Goal: Task Accomplishment & Management: Manage account settings

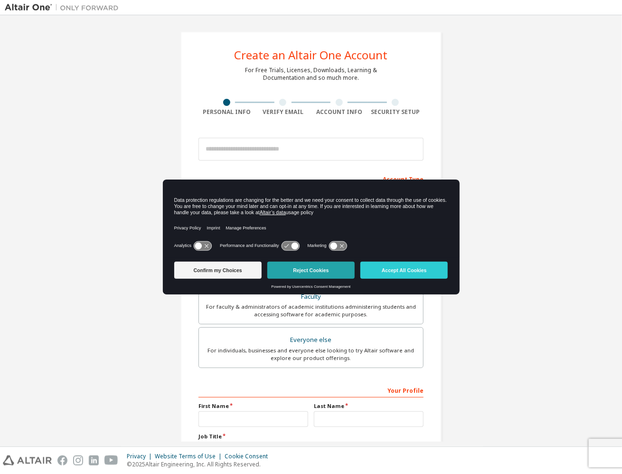
click at [306, 268] on button "Reject Cookies" at bounding box center [310, 270] width 87 height 17
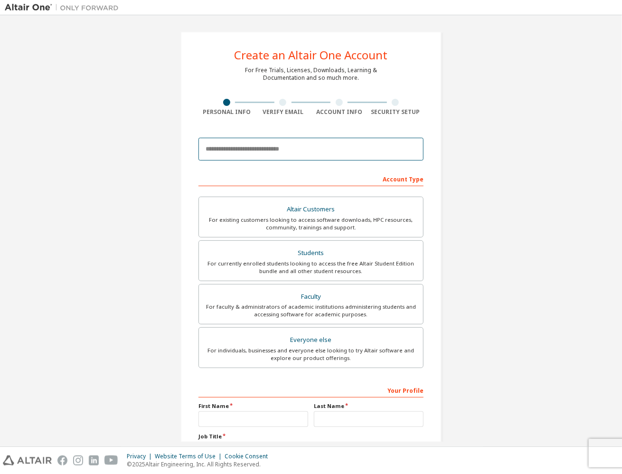
click at [246, 149] on input "email" at bounding box center [311, 149] width 225 height 23
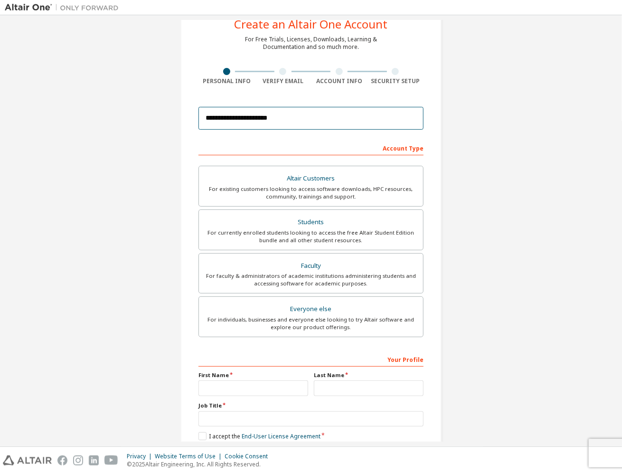
scroll to position [47, 0]
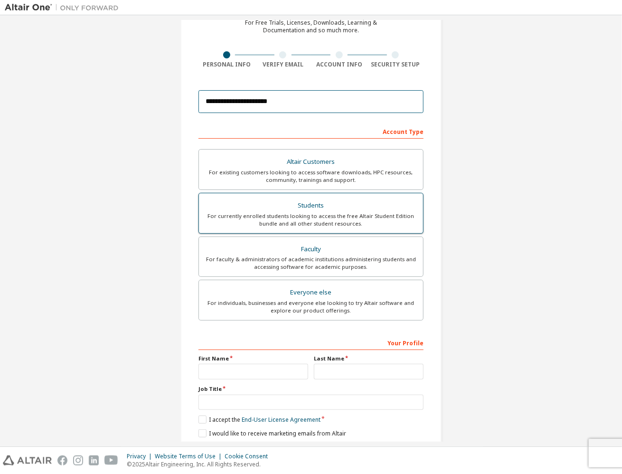
type input "**********"
click at [325, 214] on div "For currently enrolled students looking to access the free Altair Student Editi…" at bounding box center [311, 219] width 213 height 15
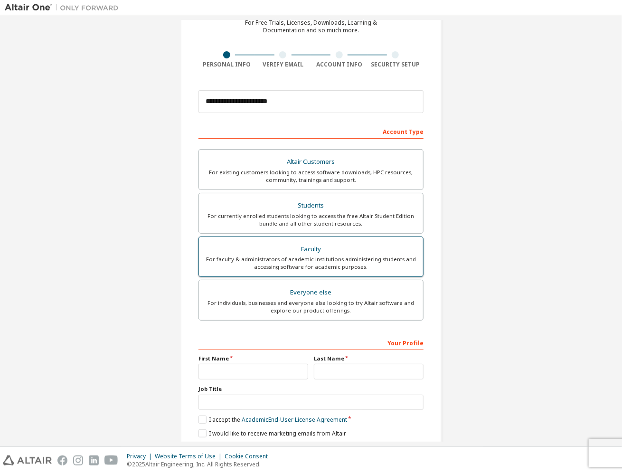
scroll to position [79, 0]
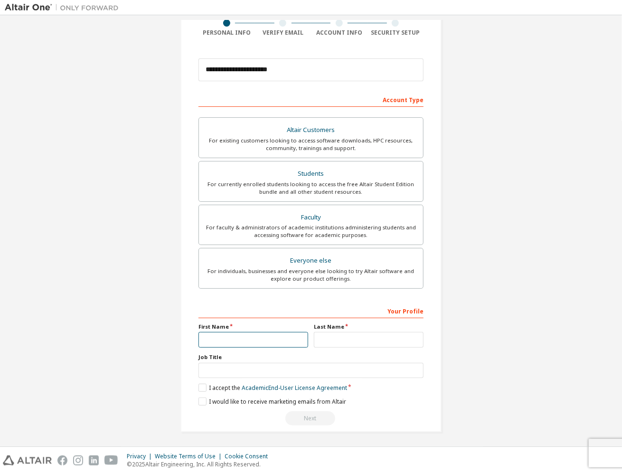
drag, startPoint x: 251, startPoint y: 340, endPoint x: 255, endPoint y: 335, distance: 6.4
click at [251, 340] on input "text" at bounding box center [254, 340] width 110 height 16
type input "******"
click at [324, 336] on input "text" at bounding box center [369, 340] width 110 height 16
type input "*********"
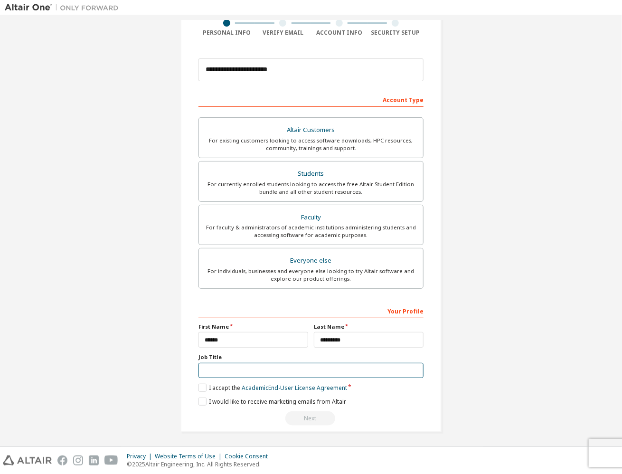
type input "**********"
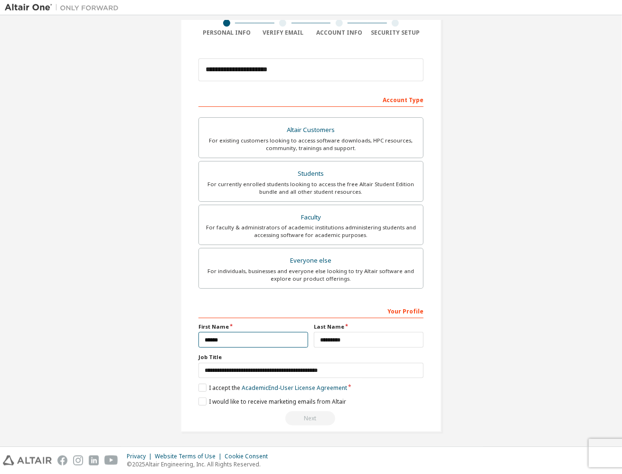
drag, startPoint x: 205, startPoint y: 338, endPoint x: 195, endPoint y: 338, distance: 10.4
click at [196, 338] on div "First Name ******" at bounding box center [253, 335] width 115 height 25
type input "******"
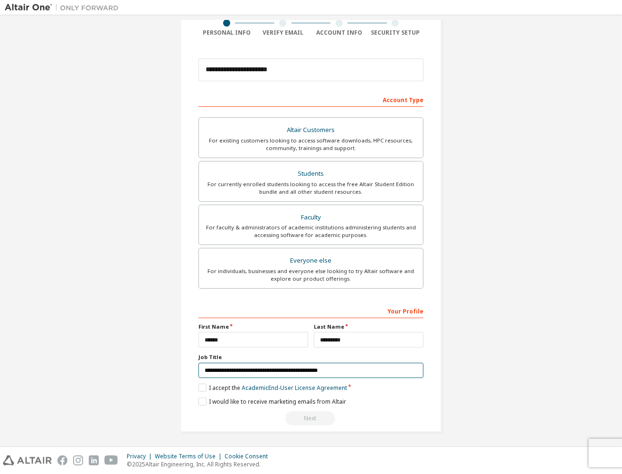
click at [258, 373] on input "**********" at bounding box center [311, 371] width 225 height 16
drag, startPoint x: 346, startPoint y: 368, endPoint x: 168, endPoint y: 351, distance: 179.3
click at [169, 351] on div "**********" at bounding box center [311, 192] width 284 height 503
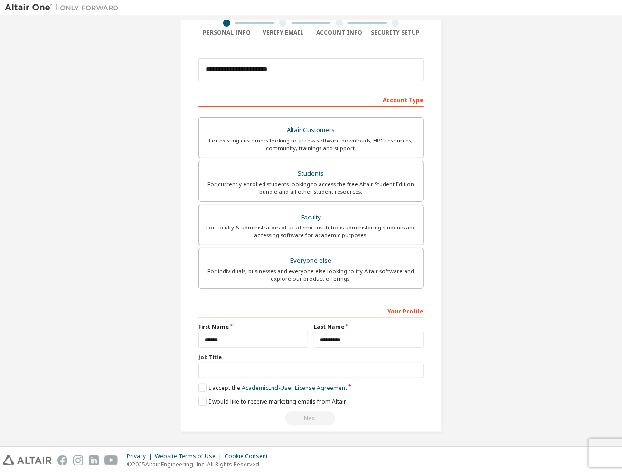
click at [488, 363] on div "**********" at bounding box center [311, 192] width 613 height 503
click at [199, 386] on label "I accept the Academic End-User License Agreement" at bounding box center [273, 388] width 149 height 8
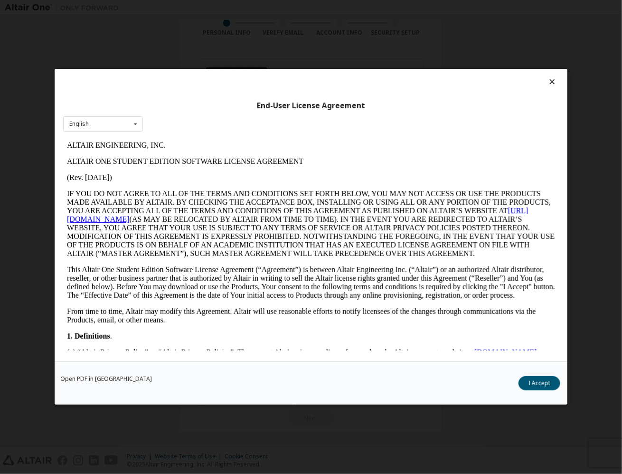
scroll to position [0, 0]
click at [537, 382] on button "I Accept" at bounding box center [540, 384] width 42 height 14
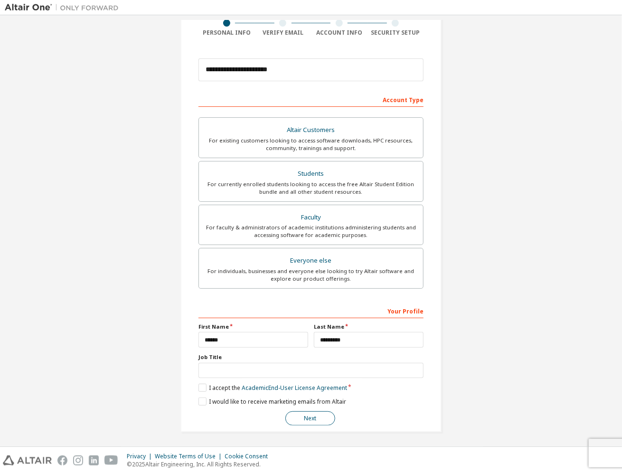
click at [309, 414] on button "Next" at bounding box center [310, 418] width 50 height 14
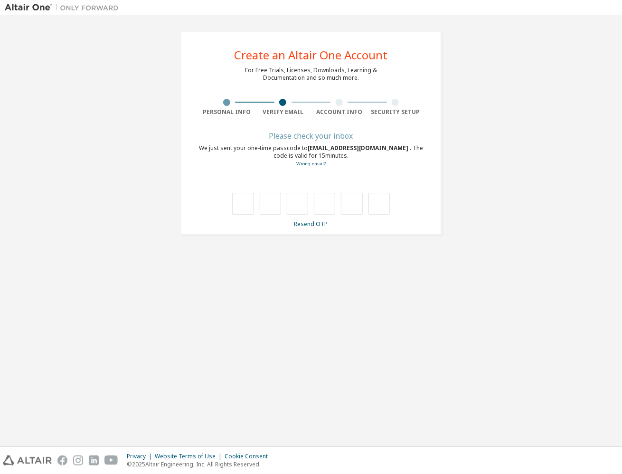
type input "*"
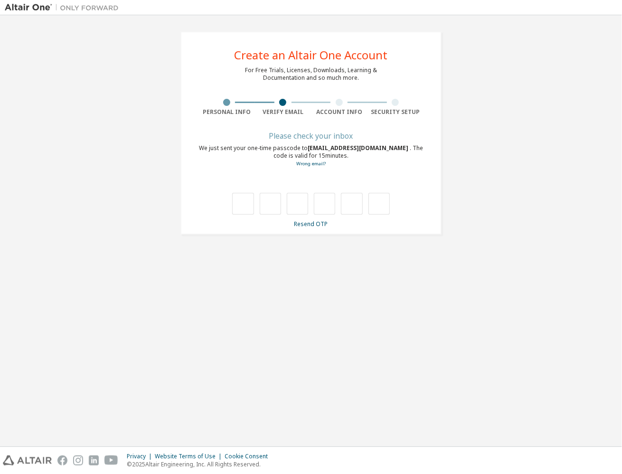
type input "*"
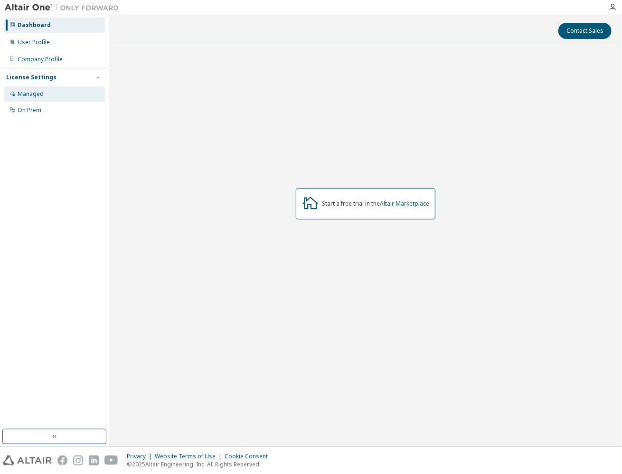
click at [27, 90] on div "Managed" at bounding box center [31, 94] width 26 height 8
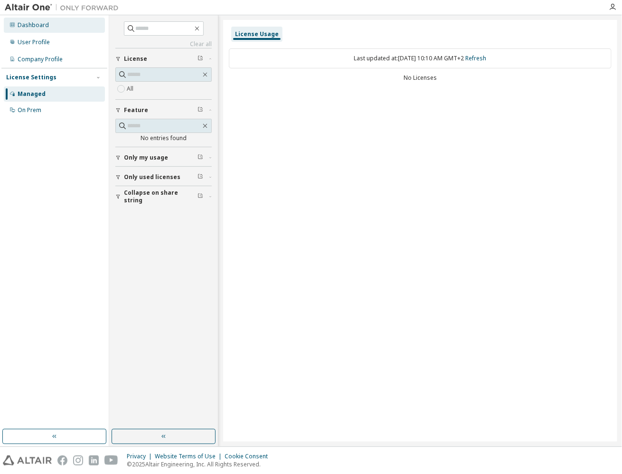
click at [24, 23] on div "Dashboard" at bounding box center [33, 25] width 31 height 8
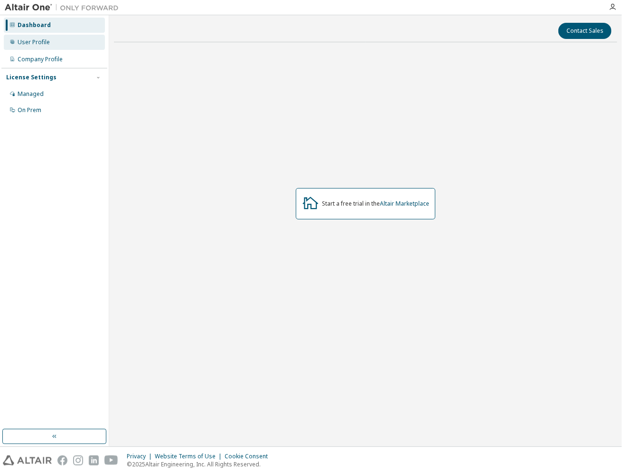
click at [30, 40] on div "User Profile" at bounding box center [34, 42] width 32 height 8
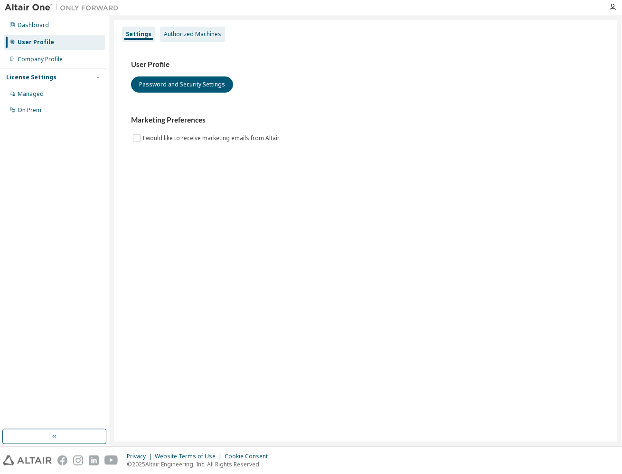
click at [199, 33] on div "Authorized Machines" at bounding box center [192, 34] width 57 height 8
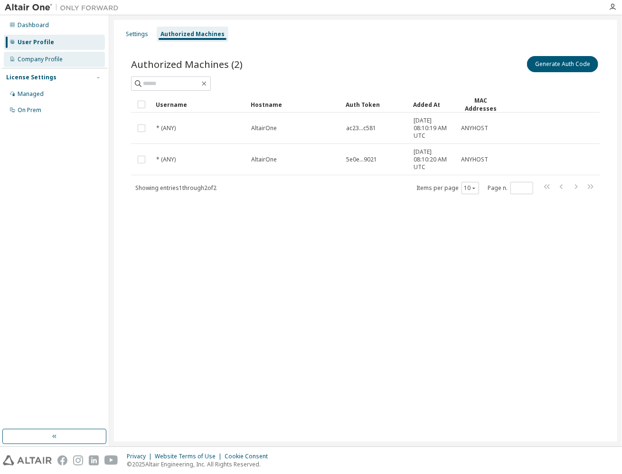
click at [32, 60] on div "Company Profile" at bounding box center [40, 60] width 45 height 8
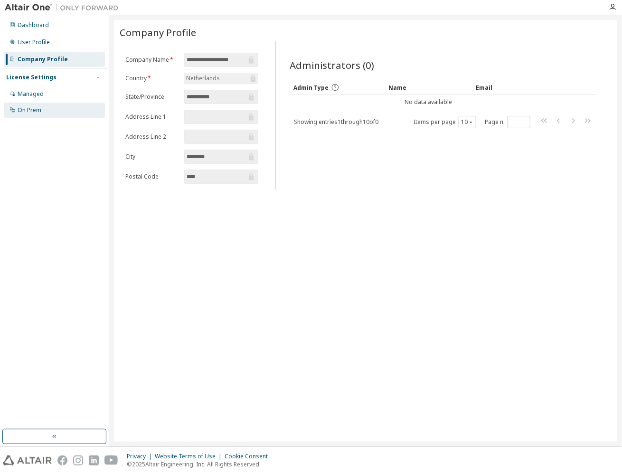
click at [28, 112] on div "On Prem" at bounding box center [30, 110] width 24 height 8
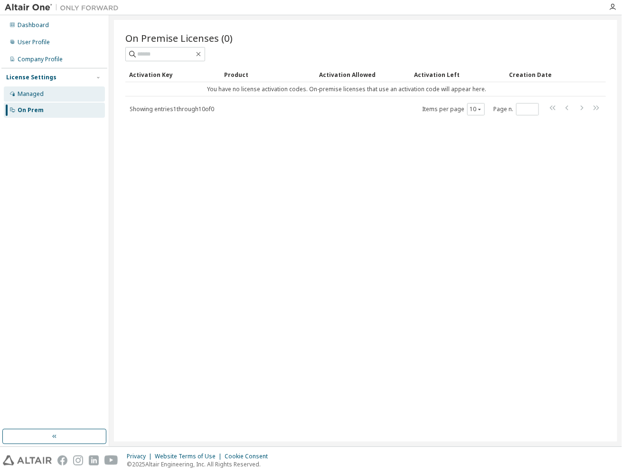
click at [25, 93] on div "Managed" at bounding box center [31, 94] width 26 height 8
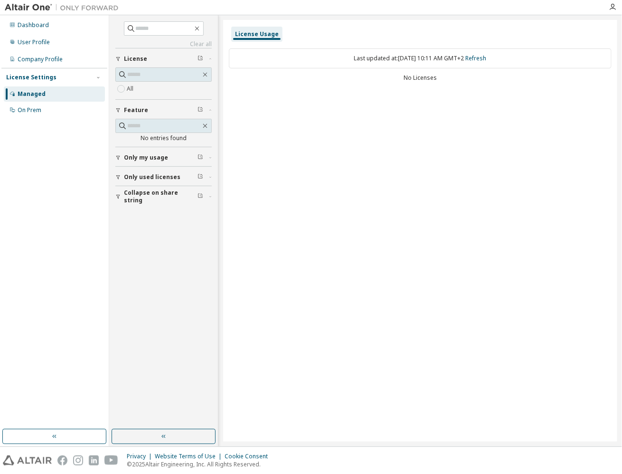
click at [254, 35] on div "License Usage" at bounding box center [257, 34] width 44 height 8
click at [309, 173] on div "License Usage Last updated at: Mon 2025-10-06 10:11 AM GMT+2 Refresh No Licenses" at bounding box center [420, 231] width 394 height 422
click at [25, 56] on div "Company Profile" at bounding box center [40, 60] width 45 height 8
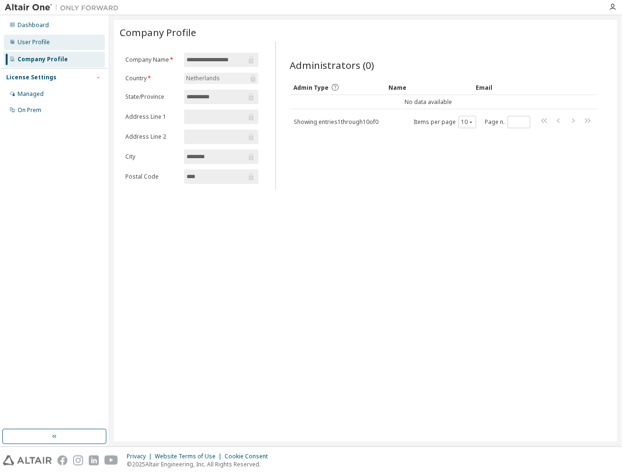
click at [24, 41] on div "User Profile" at bounding box center [34, 42] width 32 height 8
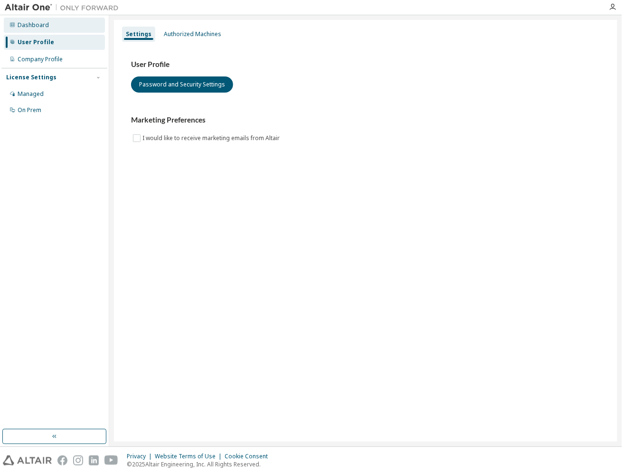
click at [32, 26] on div "Dashboard" at bounding box center [33, 25] width 31 height 8
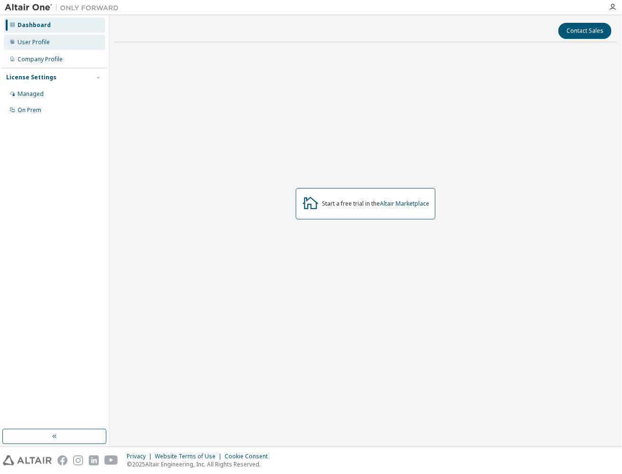
click at [31, 41] on div "User Profile" at bounding box center [34, 42] width 32 height 8
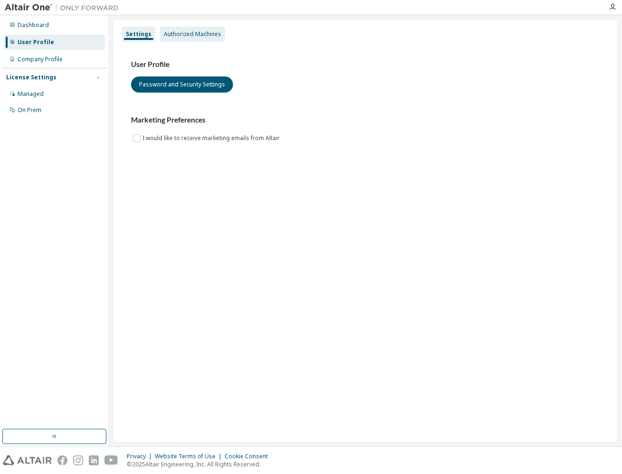
click at [189, 31] on div "Authorized Machines" at bounding box center [192, 34] width 57 height 8
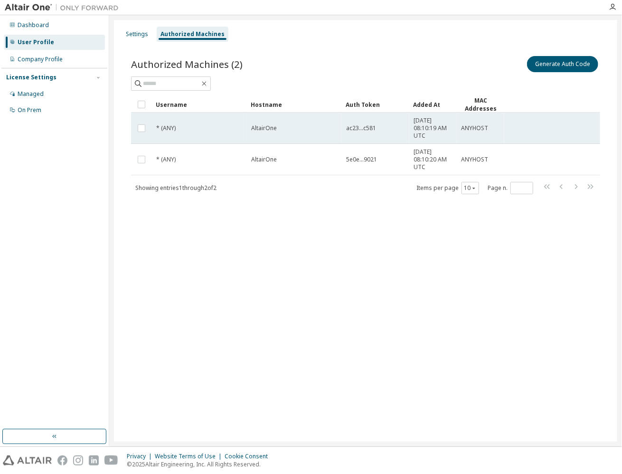
click at [355, 130] on span "ac23...c581" at bounding box center [361, 128] width 30 height 8
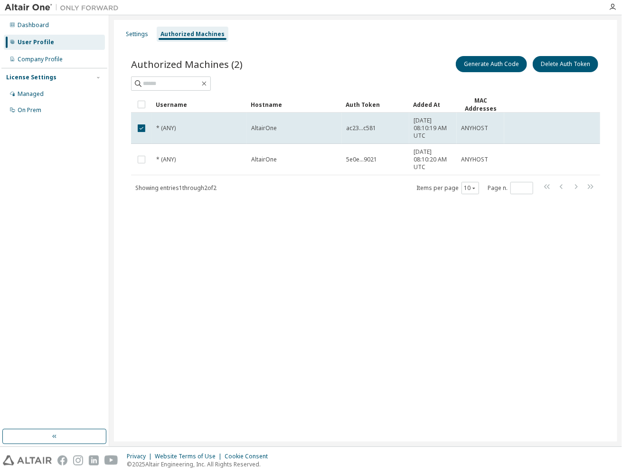
click at [355, 130] on span "ac23...c581" at bounding box center [361, 128] width 30 height 8
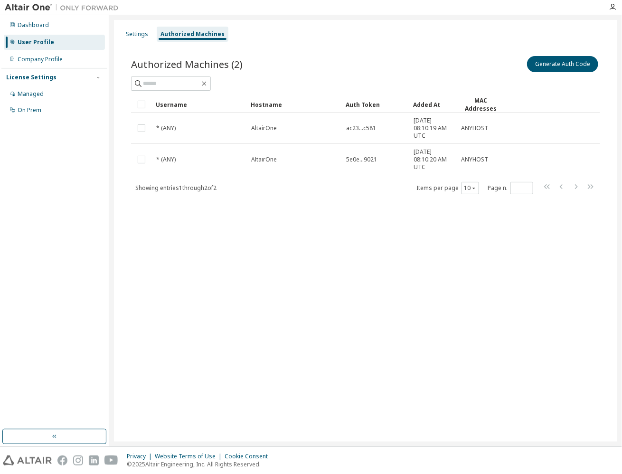
click at [313, 271] on div "Settings Authorized Machines Authorized Machines (2) Generate Auth Code Clear L…" at bounding box center [365, 231] width 503 height 422
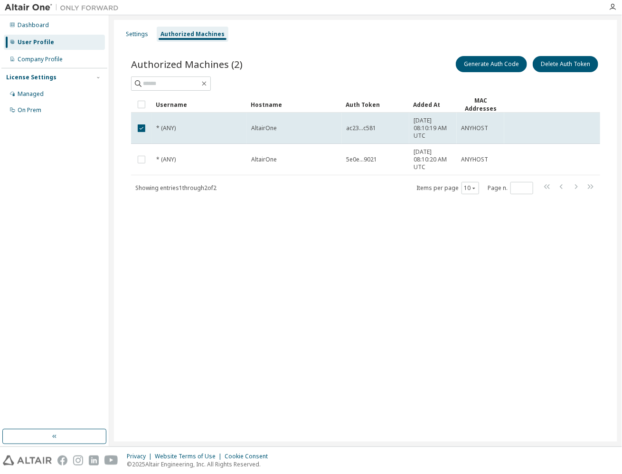
click at [458, 300] on div "Settings Authorized Machines Authorized Machines (2) Generate Auth Code Delete …" at bounding box center [365, 231] width 503 height 422
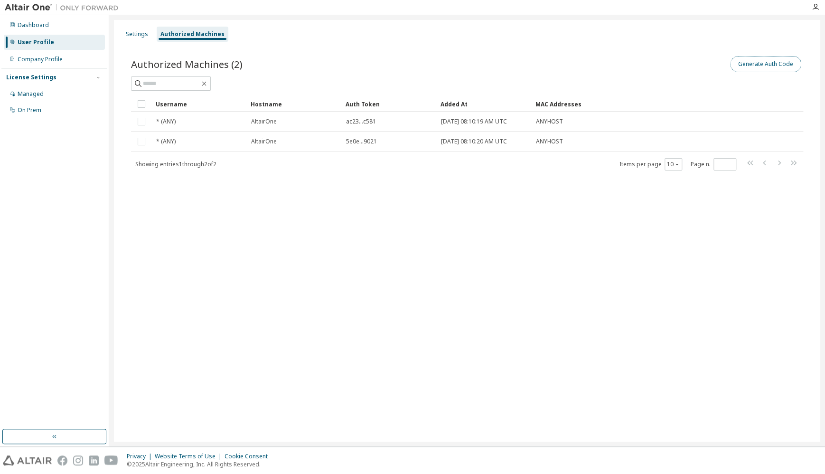
click at [622, 63] on button "Generate Auth Code" at bounding box center [765, 64] width 71 height 16
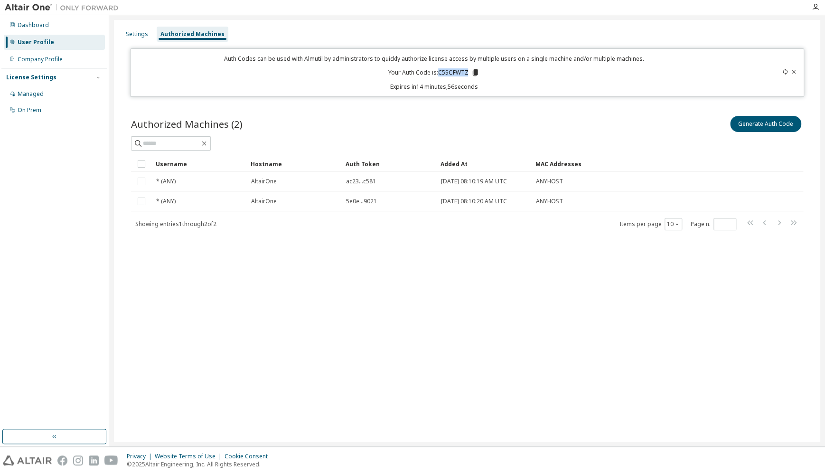
drag, startPoint x: 440, startPoint y: 73, endPoint x: 469, endPoint y: 72, distance: 28.5
click at [468, 72] on p "Your Auth Code is: C5SCFWTZ" at bounding box center [434, 72] width 91 height 9
copy p "C5SCFWTZ"
